Goal: Information Seeking & Learning: Find specific fact

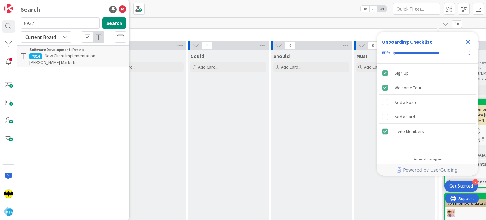
type input "8937"
click at [85, 54] on span "All Clients - Request for Retailer Contact Details & Policy Links (CSV Format P…" at bounding box center [74, 59] width 91 height 12
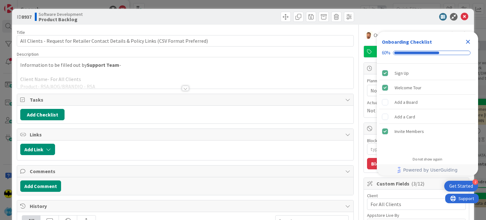
click at [182, 86] on div at bounding box center [185, 88] width 7 height 5
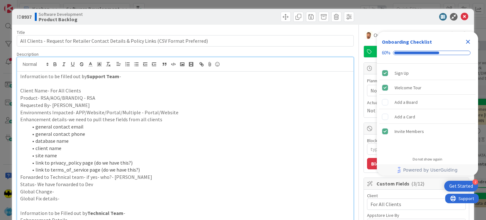
click at [271, 153] on li "site name" at bounding box center [189, 155] width 322 height 7
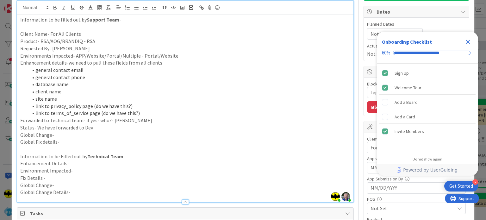
scroll to position [54, 0]
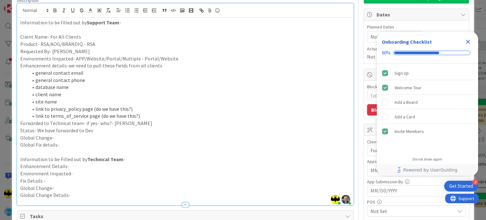
click at [190, 146] on p "Global Fix details-" at bounding box center [185, 144] width 330 height 7
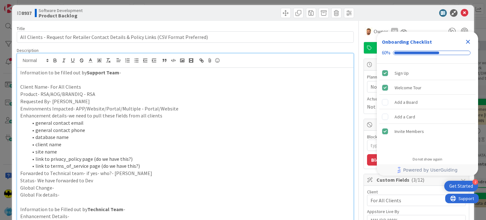
scroll to position [0, 0]
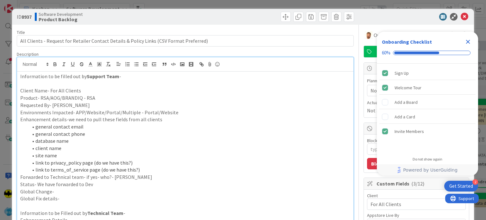
click at [96, 150] on li "client name" at bounding box center [189, 148] width 322 height 7
click at [201, 147] on li "client name" at bounding box center [189, 148] width 322 height 7
click at [467, 40] on icon "Close Checklist" at bounding box center [468, 42] width 8 height 8
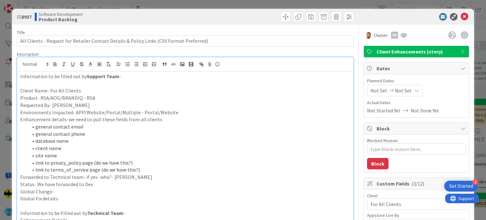
click at [205, 176] on p "Forwarded to Technical team- if yes- who?- [PERSON_NAME]" at bounding box center [185, 176] width 330 height 7
click at [141, 160] on li "link to privacy_policy page (do we have this?)" at bounding box center [189, 162] width 322 height 7
drag, startPoint x: 38, startPoint y: 128, endPoint x: 75, endPoint y: 156, distance: 46.9
click at [75, 156] on ol "general contact email general contact phone database name client name site name…" at bounding box center [185, 148] width 330 height 50
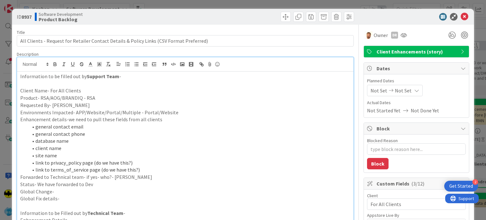
click at [90, 160] on li "link to privacy_policy page (do we have this?)" at bounding box center [189, 162] width 322 height 7
drag, startPoint x: 131, startPoint y: 164, endPoint x: 61, endPoint y: 163, distance: 69.9
click at [61, 163] on li "link to privacy_policy page (do we have this?)" at bounding box center [189, 162] width 322 height 7
click at [157, 174] on p "Forwarded to Technical team- if yes- who?- [PERSON_NAME]" at bounding box center [185, 176] width 330 height 7
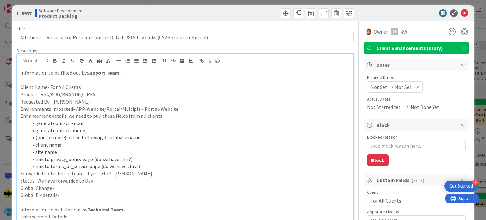
scroll to position [3, 0]
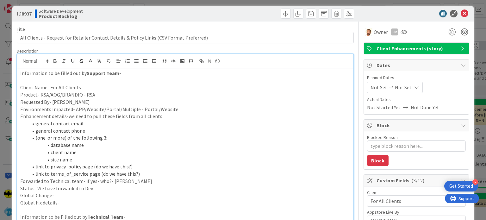
click at [98, 160] on li "site name" at bounding box center [189, 159] width 322 height 7
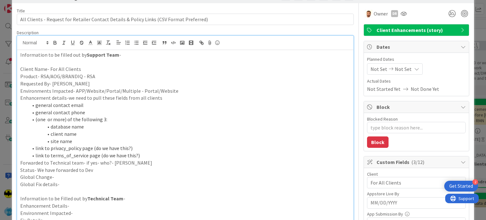
scroll to position [0, 0]
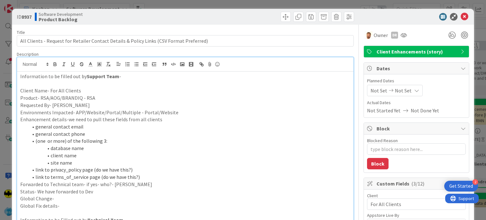
click at [24, 17] on b "8937" at bounding box center [27, 17] width 10 height 6
click at [121, 98] on p "Product- RSA/AOG/BRANDIQ - RSA" at bounding box center [185, 97] width 330 height 7
drag, startPoint x: 22, startPoint y: 15, endPoint x: 34, endPoint y: 15, distance: 12.0
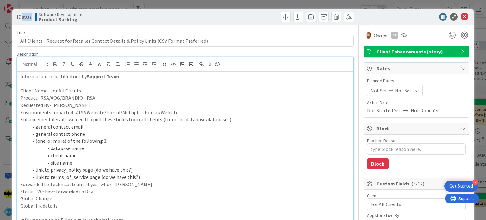
click at [34, 15] on div "ID 8937 Software Development Product Backlog" at bounding box center [100, 17] width 167 height 10
click at [35, 24] on div "ID 8937 Software Development Product Backlog" at bounding box center [243, 17] width 462 height 16
click at [24, 15] on b "8937" at bounding box center [27, 17] width 10 height 6
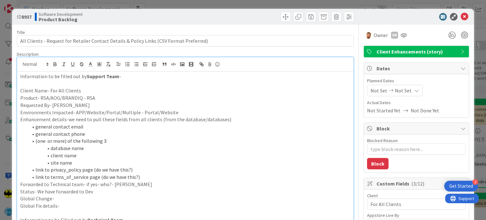
click at [140, 90] on p "Client Name- For All Clients" at bounding box center [185, 90] width 330 height 7
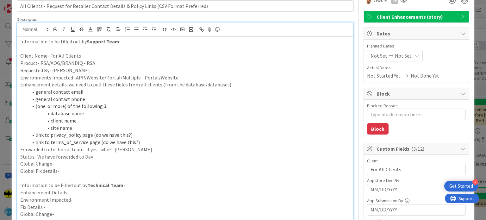
scroll to position [35, 0]
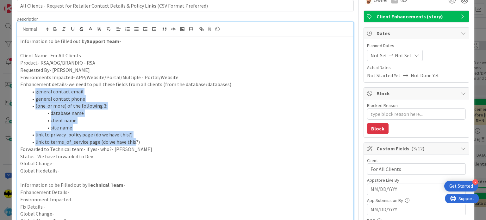
drag, startPoint x: 32, startPoint y: 91, endPoint x: 133, endPoint y: 140, distance: 112.0
click at [133, 140] on ol "general contact email general contact phone (one or more) of the following 3: d…" at bounding box center [185, 117] width 330 height 58
click at [114, 128] on li "site name" at bounding box center [189, 127] width 322 height 7
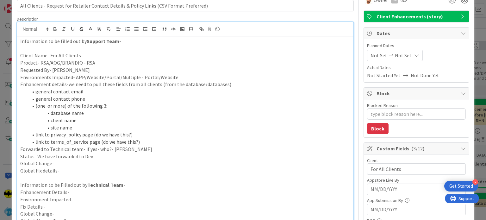
click at [62, 90] on li "general contact email" at bounding box center [189, 91] width 322 height 7
click at [65, 99] on li "general contact phone" at bounding box center [189, 98] width 322 height 7
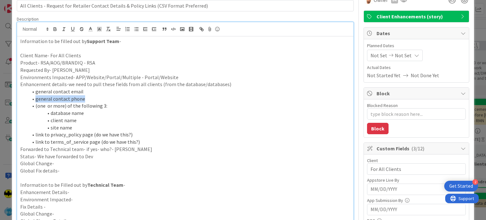
click at [65, 99] on li "general contact phone" at bounding box center [189, 98] width 322 height 7
click at [109, 105] on li "(one or more) of the following 3:" at bounding box center [189, 105] width 322 height 7
drag, startPoint x: 54, startPoint y: 109, endPoint x: 79, endPoint y: 126, distance: 30.1
click at [79, 126] on ol "general contact email general contact phone (one or more) of the following 3: d…" at bounding box center [185, 117] width 330 height 58
click at [79, 126] on li "site name" at bounding box center [189, 127] width 322 height 7
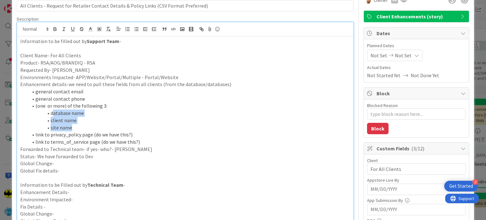
drag, startPoint x: 83, startPoint y: 125, endPoint x: 53, endPoint y: 111, distance: 33.4
click at [53, 111] on ol "general contact email general contact phone (one or more) of the following 3: d…" at bounding box center [185, 117] width 330 height 58
click at [114, 131] on li "link to privacy_policy page (do we have this?)" at bounding box center [189, 134] width 322 height 7
click at [80, 144] on li "link to terms_of_service page (do we have this?)" at bounding box center [189, 141] width 322 height 7
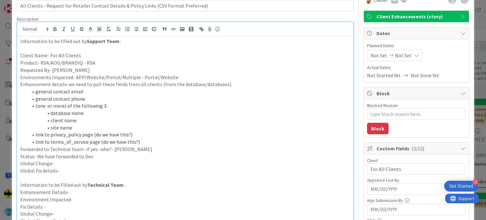
click at [157, 142] on li "link to terms_of_service page (do we have this?)" at bounding box center [189, 141] width 322 height 7
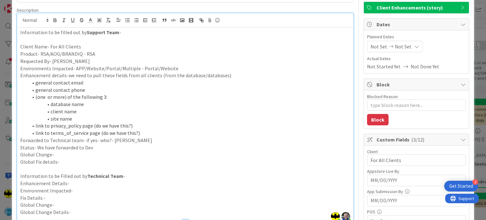
scroll to position [44, 0]
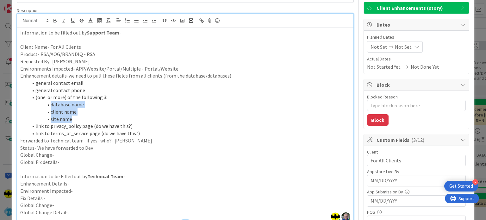
drag, startPoint x: 75, startPoint y: 118, endPoint x: 51, endPoint y: 101, distance: 29.7
click at [51, 101] on ol "general contact email general contact phone (one or more) of the following 3: d…" at bounding box center [185, 108] width 330 height 58
click at [80, 110] on li "client name" at bounding box center [189, 111] width 322 height 7
drag, startPoint x: 78, startPoint y: 119, endPoint x: 47, endPoint y: 104, distance: 34.0
click at [47, 104] on ol "general contact email general contact phone (one or more) of the following 3: d…" at bounding box center [185, 108] width 330 height 58
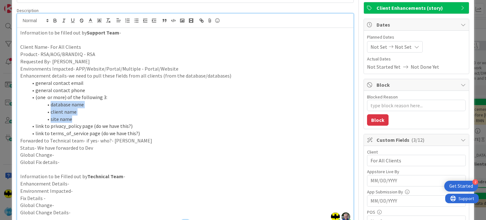
click at [88, 120] on li "site name" at bounding box center [189, 118] width 322 height 7
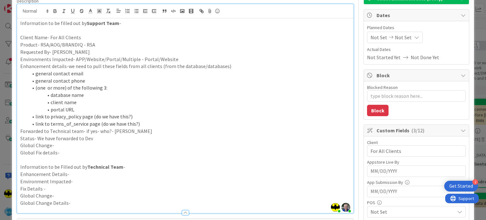
scroll to position [53, 0]
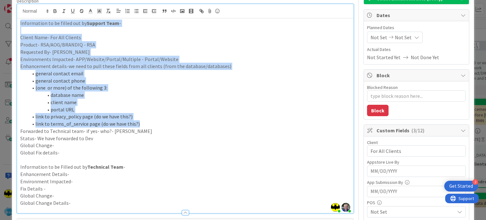
drag, startPoint x: 146, startPoint y: 120, endPoint x: 20, endPoint y: 25, distance: 157.5
click at [20, 25] on div "Information to be filled out by Support Team - Client Name- For All Clients Pro…" at bounding box center [185, 115] width 336 height 195
click at [95, 42] on p "Product- RSA/AOG/BRANDIQ - RSA" at bounding box center [185, 44] width 330 height 7
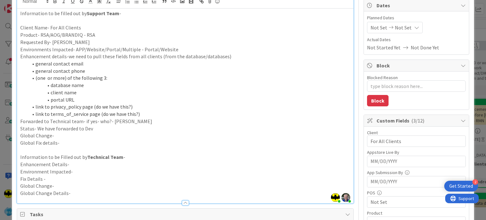
scroll to position [63, 0]
click at [142, 114] on li "link to terms_of_service page (do we have this?)" at bounding box center [189, 113] width 322 height 7
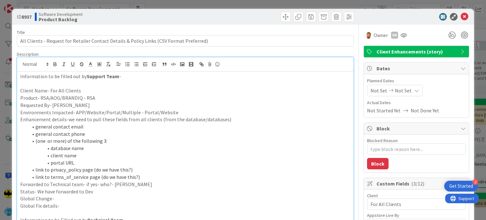
click at [29, 16] on b "8937" at bounding box center [27, 17] width 10 height 6
copy span "ID 8937"
type textarea "x"
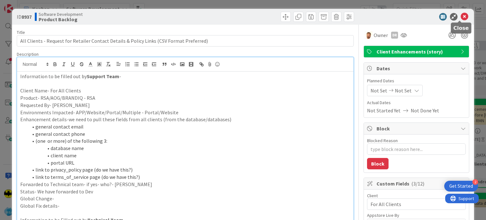
click at [461, 18] on icon at bounding box center [465, 17] width 8 height 8
